Goal: Task Accomplishment & Management: Manage account settings

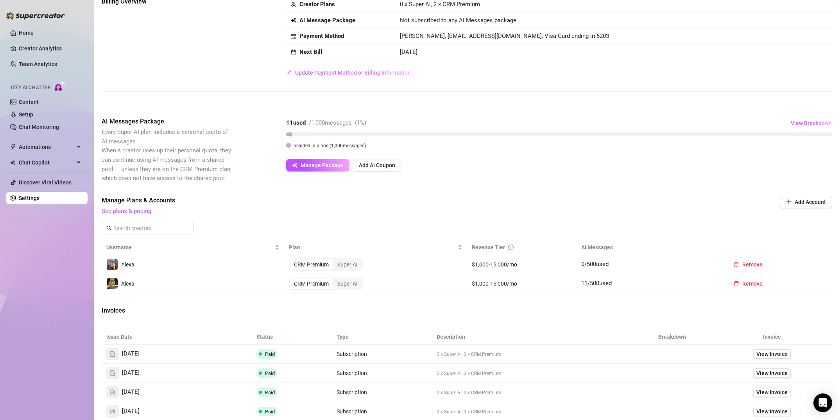
scroll to position [163, 0]
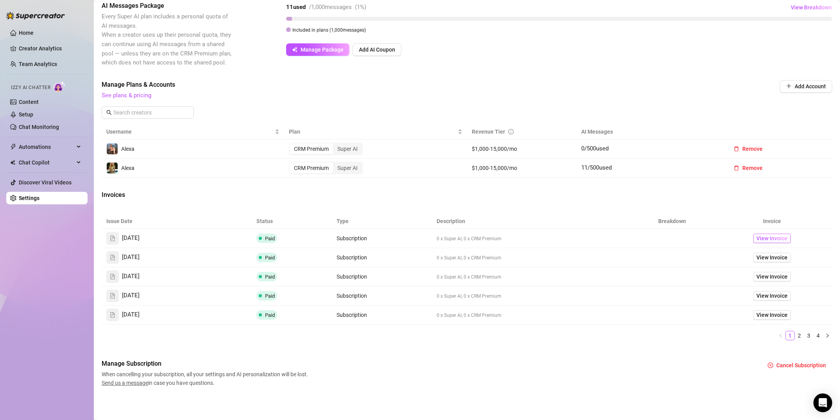
click at [781, 241] on span "View Invoice" at bounding box center [772, 238] width 31 height 9
click at [127, 96] on link "See plans & pricing" at bounding box center [127, 95] width 50 height 7
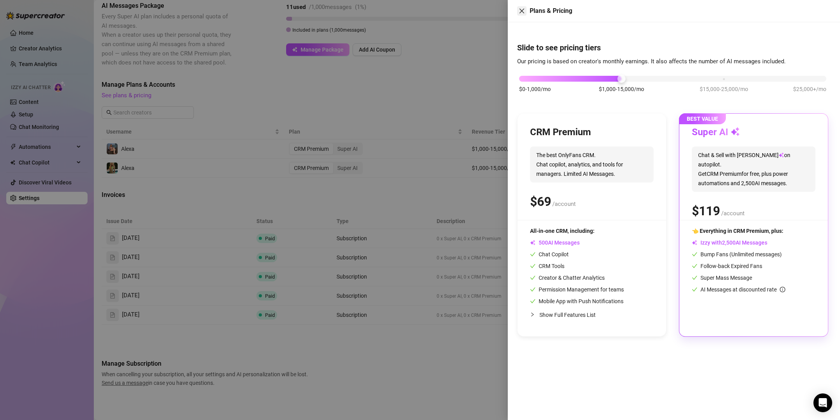
click at [522, 13] on icon "close" at bounding box center [522, 11] width 6 height 6
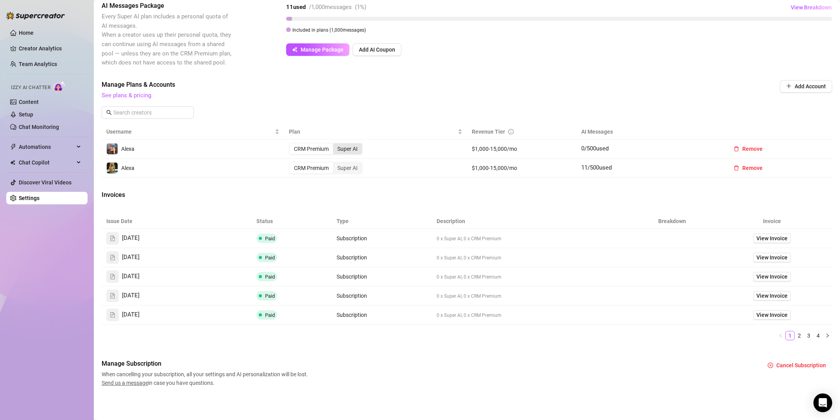
click at [347, 150] on div "Super AI" at bounding box center [347, 149] width 29 height 11
click at [335, 145] on input "Super AI" at bounding box center [335, 145] width 0 height 0
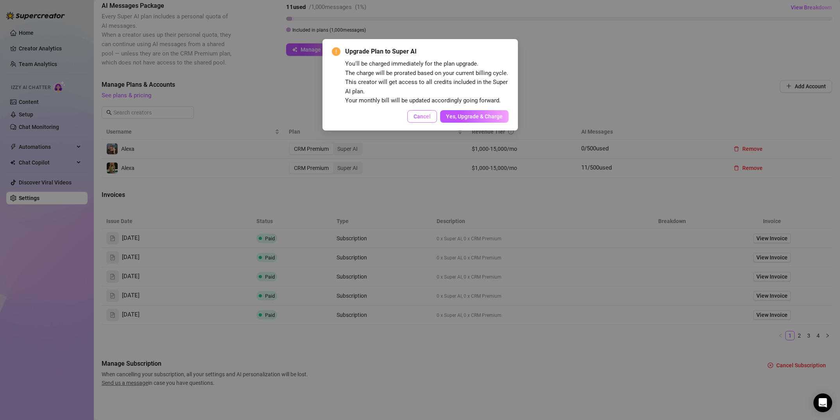
click at [418, 117] on span "Cancel" at bounding box center [422, 116] width 17 height 6
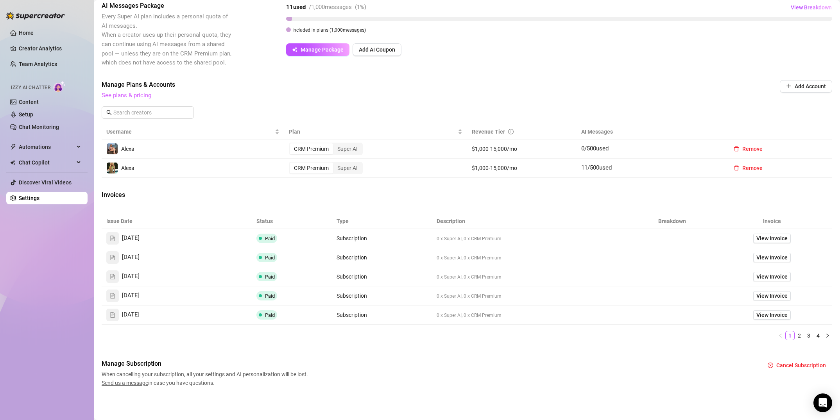
click at [133, 98] on link "See plans & pricing" at bounding box center [127, 95] width 50 height 7
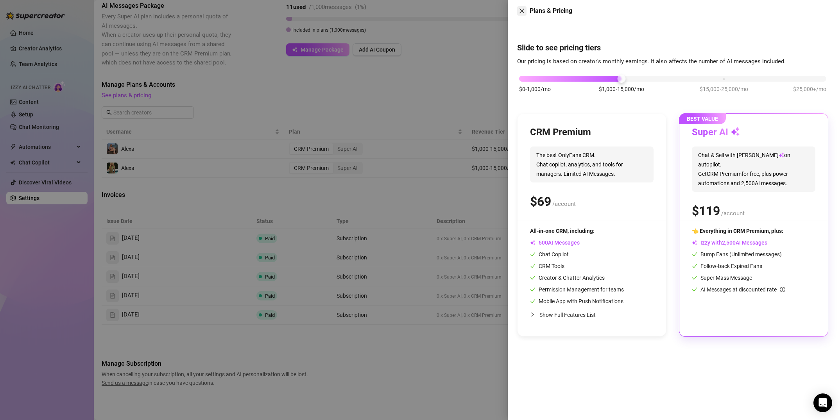
click at [521, 10] on icon "close" at bounding box center [522, 11] width 6 height 6
